Goal: Information Seeking & Learning: Learn about a topic

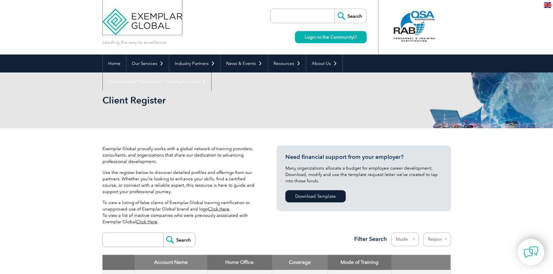
drag, startPoint x: 147, startPoint y: 22, endPoint x: 185, endPoint y: 51, distance: 47.0
click at [147, 22] on img at bounding box center [142, 17] width 80 height 35
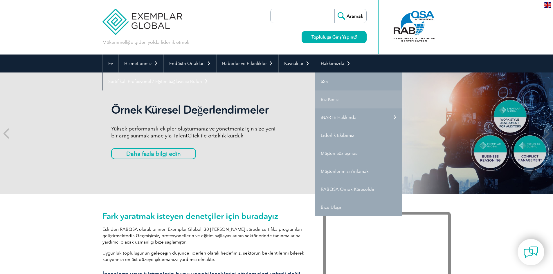
click at [324, 98] on font "Biz Kimiz" at bounding box center [330, 99] width 18 height 5
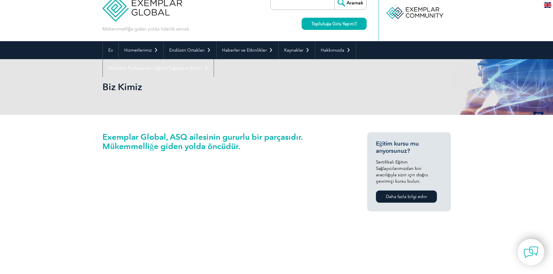
scroll to position [1026, 0]
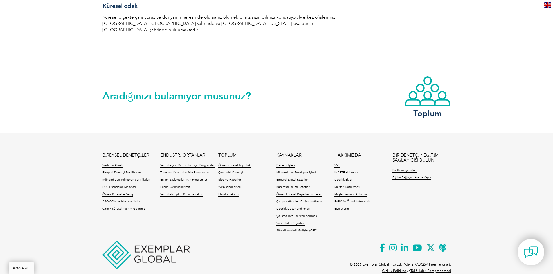
click at [132, 200] on font "ASQ CQA'lar için sertifikalar" at bounding box center [121, 201] width 38 height 3
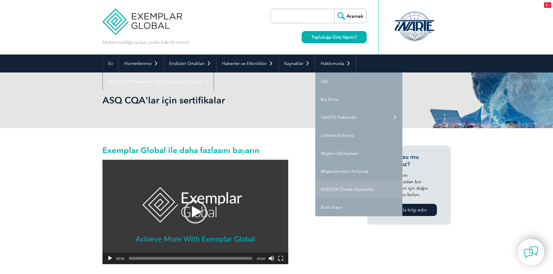
click at [337, 191] on font "RABQSA Örnek Küreseldir" at bounding box center [348, 189] width 54 height 5
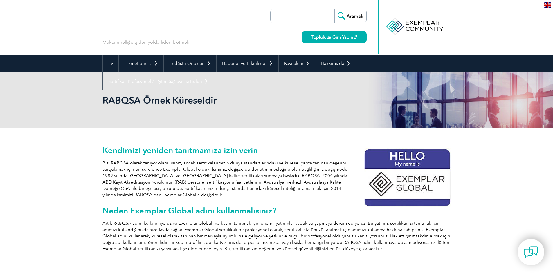
scroll to position [87, 0]
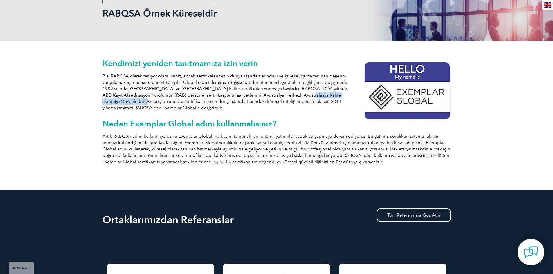
drag, startPoint x: 278, startPoint y: 96, endPoint x: 351, endPoint y: 96, distance: 73.1
click at [351, 96] on p "Bizi RABQSA olarak tanıyor olabilirsiniz, ancak sertifikalarımızın dünya standa…" at bounding box center [276, 92] width 348 height 38
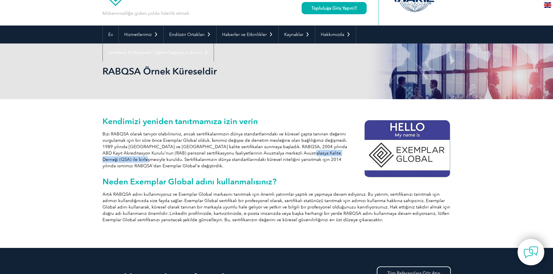
scroll to position [0, 0]
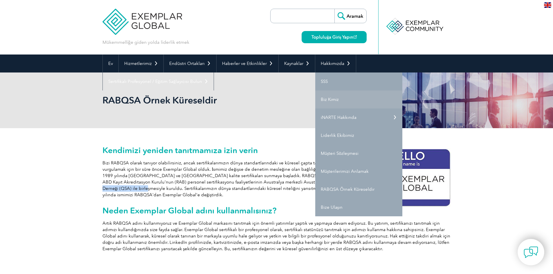
click at [330, 98] on font "Biz Kimiz" at bounding box center [330, 99] width 18 height 5
